Goal: Task Accomplishment & Management: Manage account settings

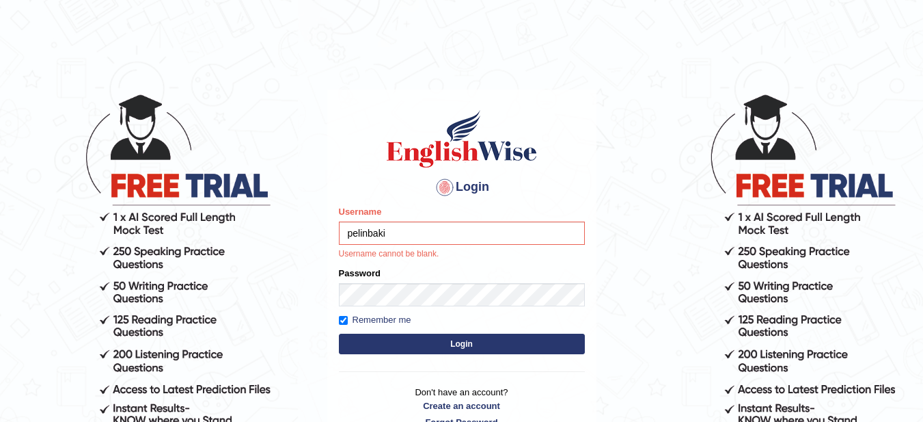
type input "pelinbaki"
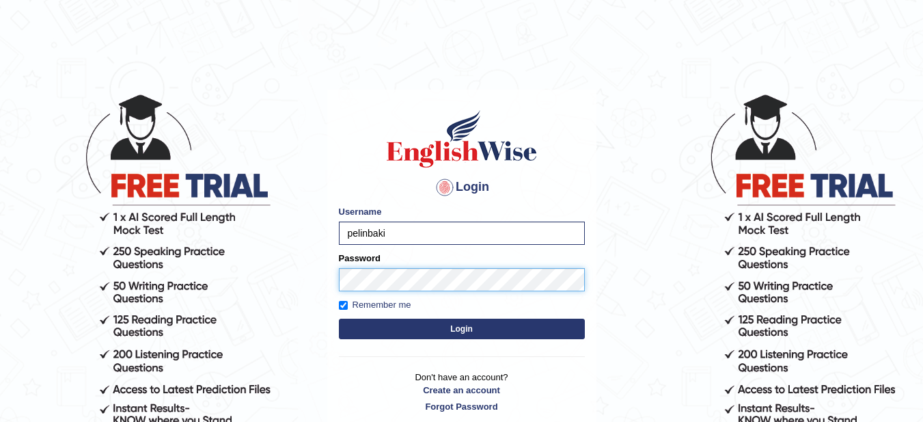
click at [339, 319] on button "Login" at bounding box center [462, 329] width 246 height 21
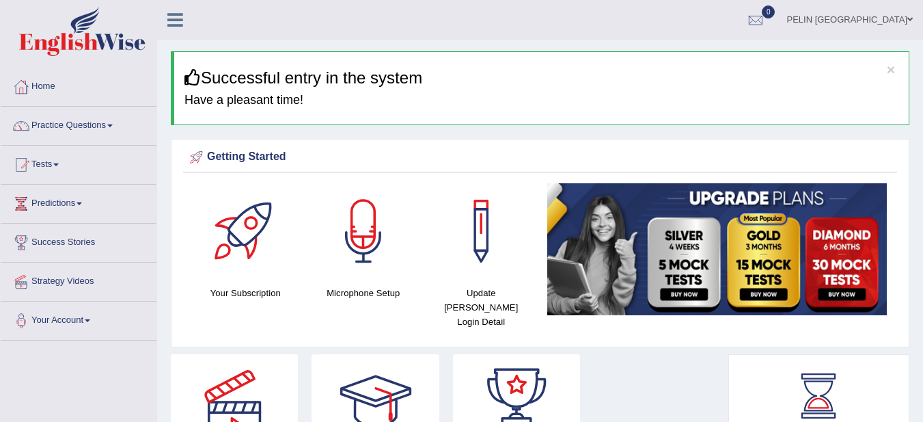
click at [703, 146] on div "Getting Started Your Subscription Microphone Setup Update Pearson Login Detail ×" at bounding box center [540, 243] width 739 height 208
click at [71, 123] on link "Practice Questions" at bounding box center [79, 124] width 156 height 34
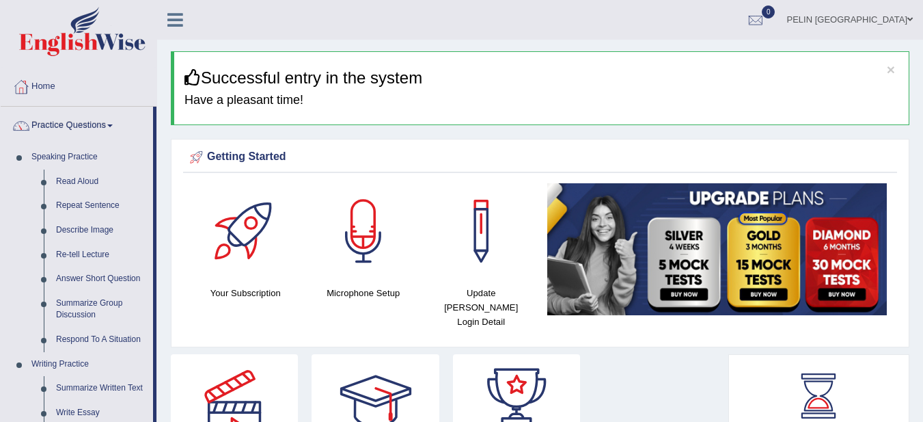
click at [71, 123] on link "Practice Questions" at bounding box center [77, 124] width 152 height 34
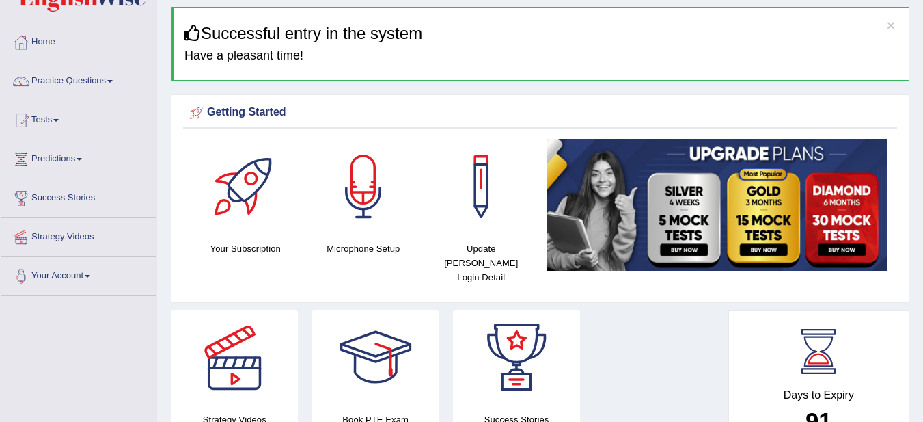
scroll to position [68, 0]
